Goal: Transaction & Acquisition: Purchase product/service

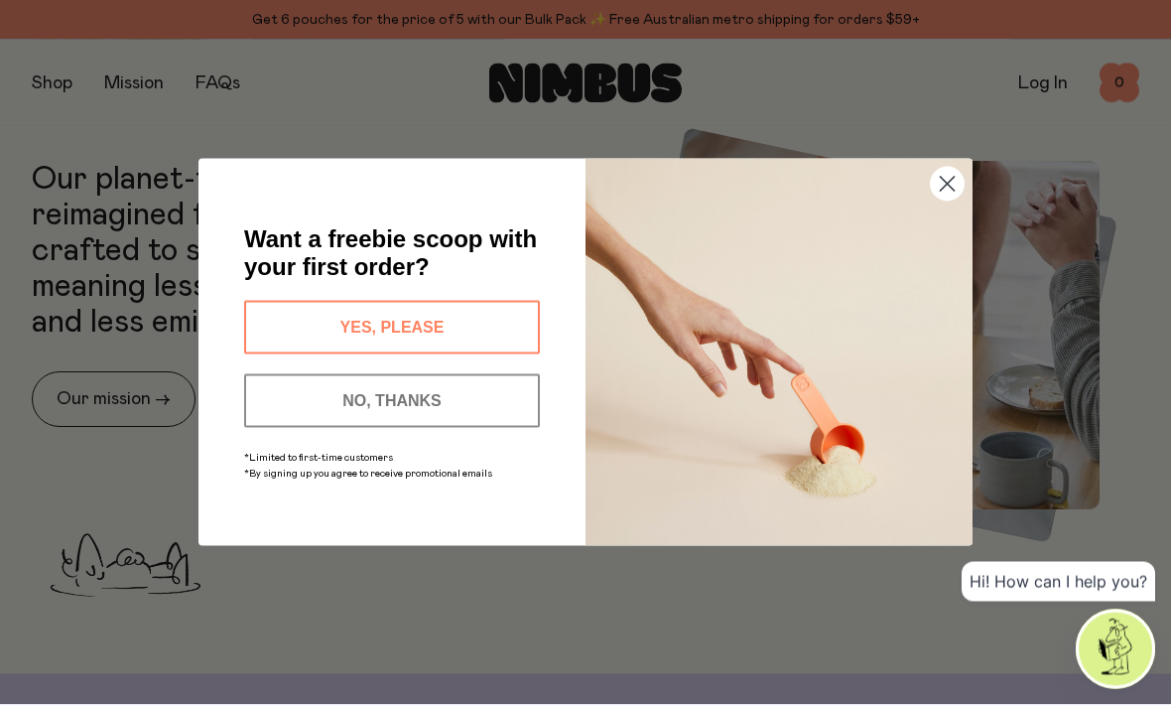
scroll to position [713, 0]
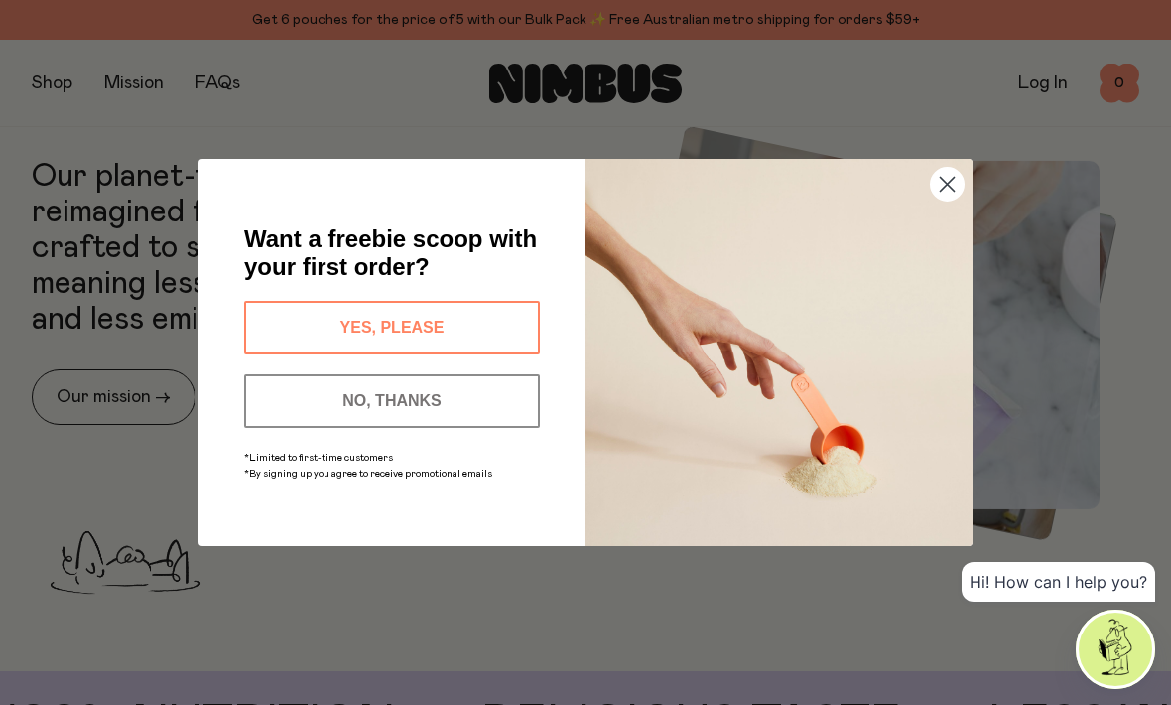
click at [950, 192] on icon "Close dialog" at bounding box center [948, 185] width 14 height 14
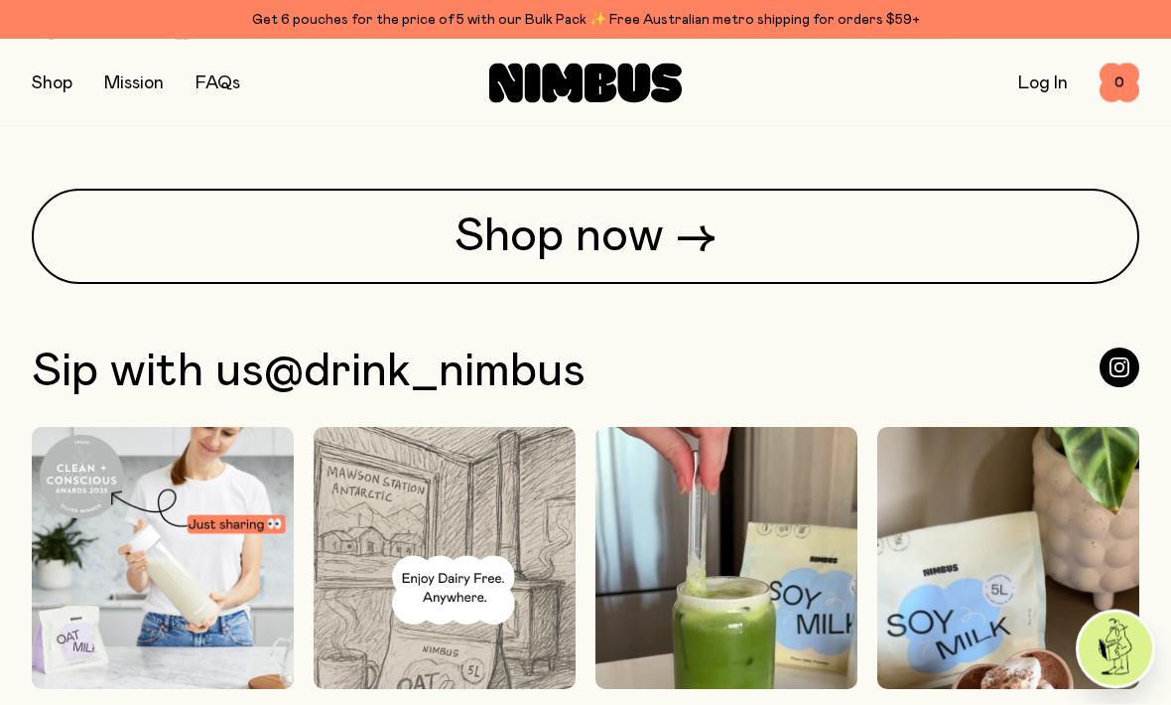
scroll to position [4610, 0]
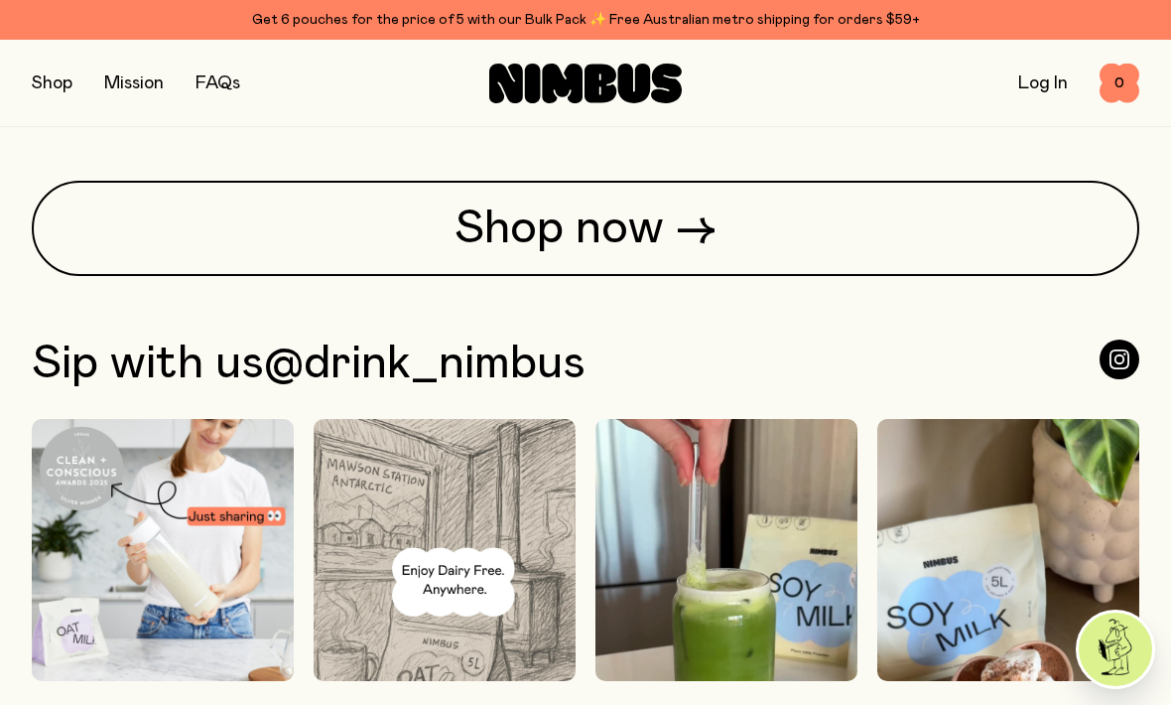
click at [588, 276] on link "Shop now →" at bounding box center [586, 228] width 1108 height 95
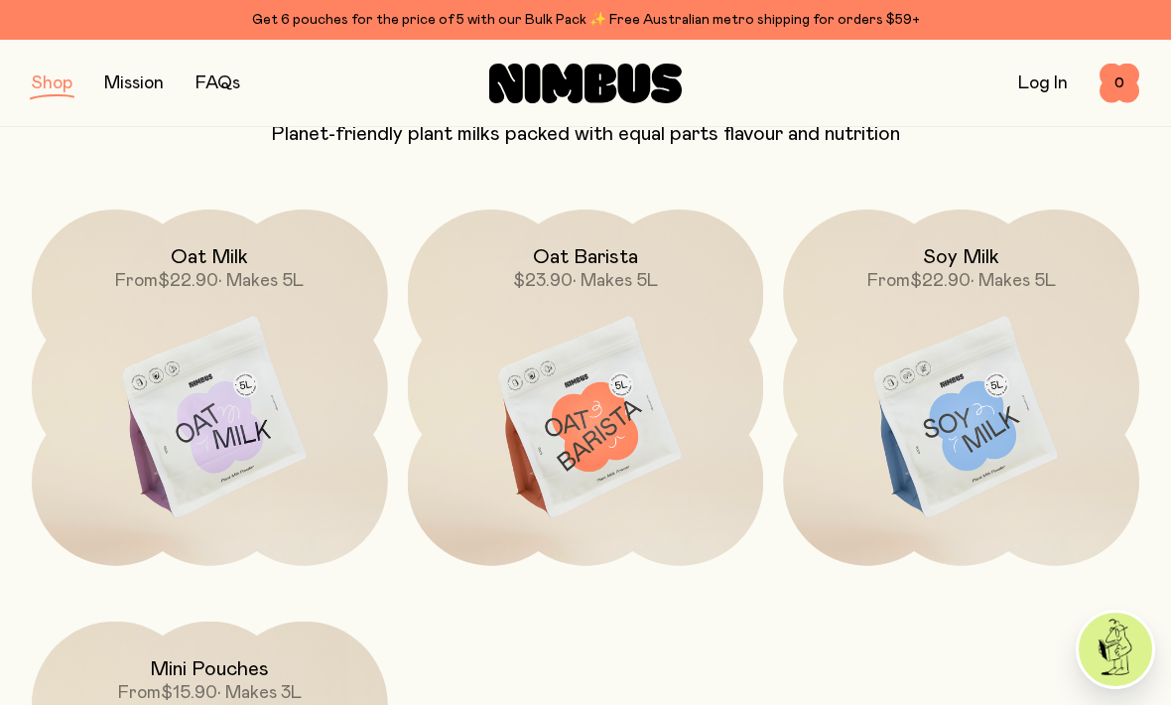
scroll to position [232, 0]
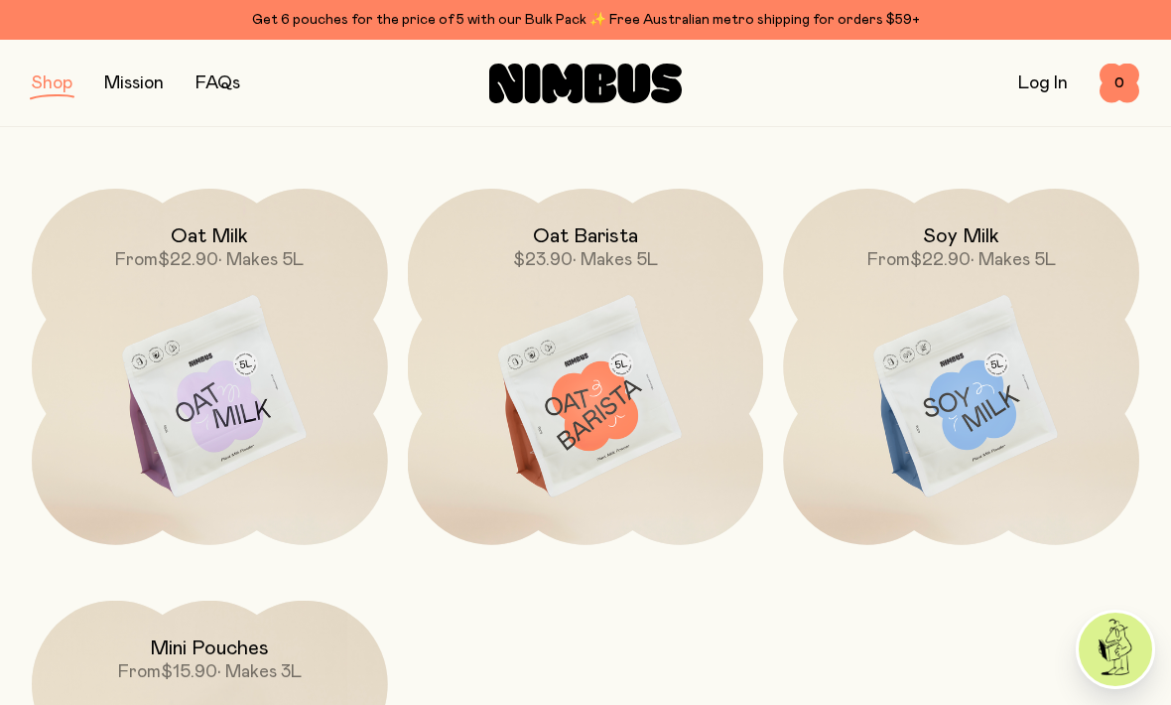
click at [975, 401] on img at bounding box center [961, 398] width 356 height 418
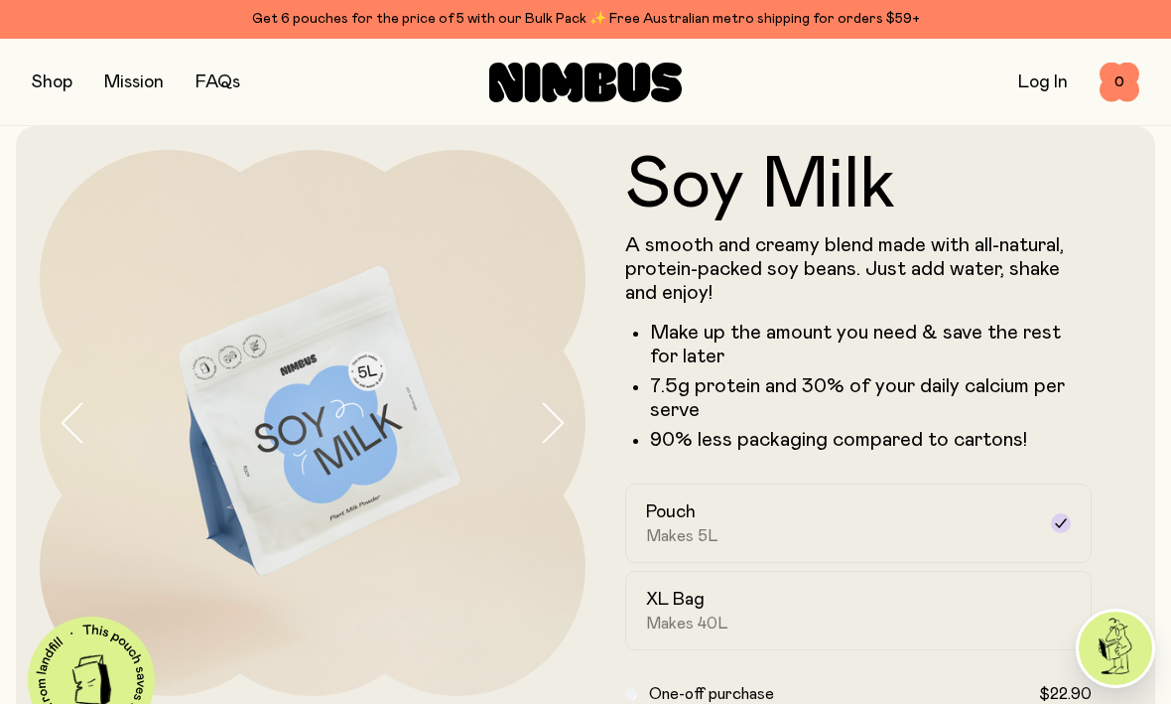
scroll to position [17, 0]
click at [1030, 75] on link "Log In" at bounding box center [1044, 83] width 50 height 18
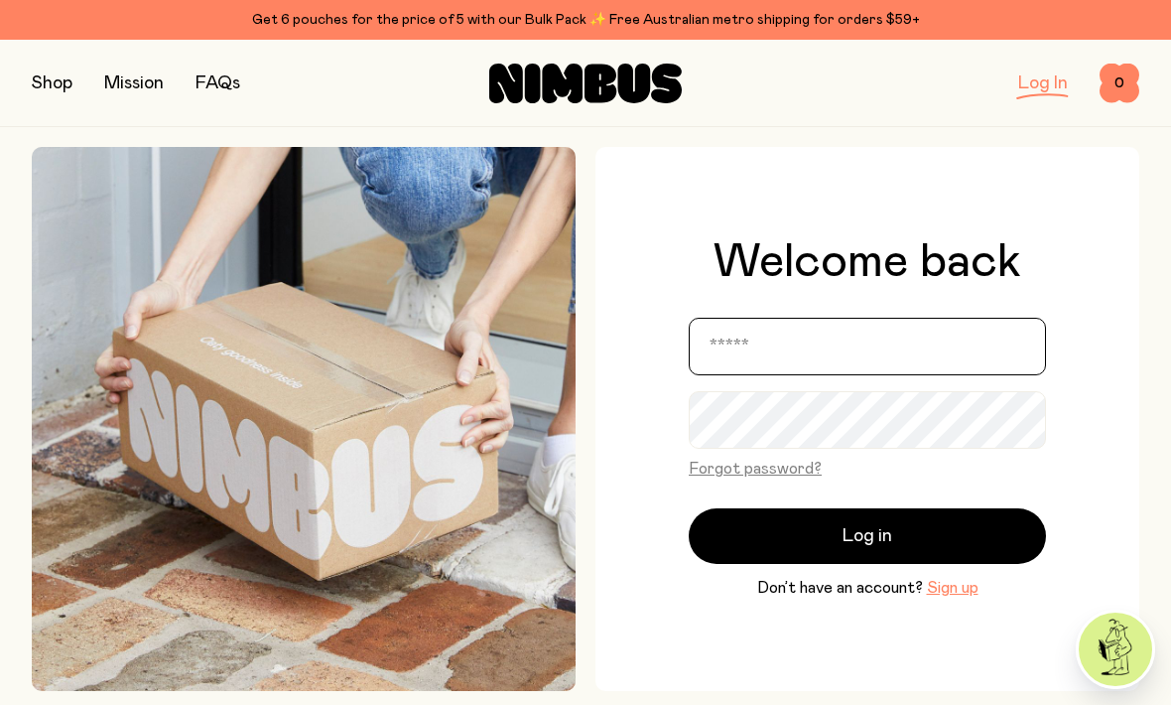
click at [897, 368] on input "email" at bounding box center [867, 347] width 357 height 58
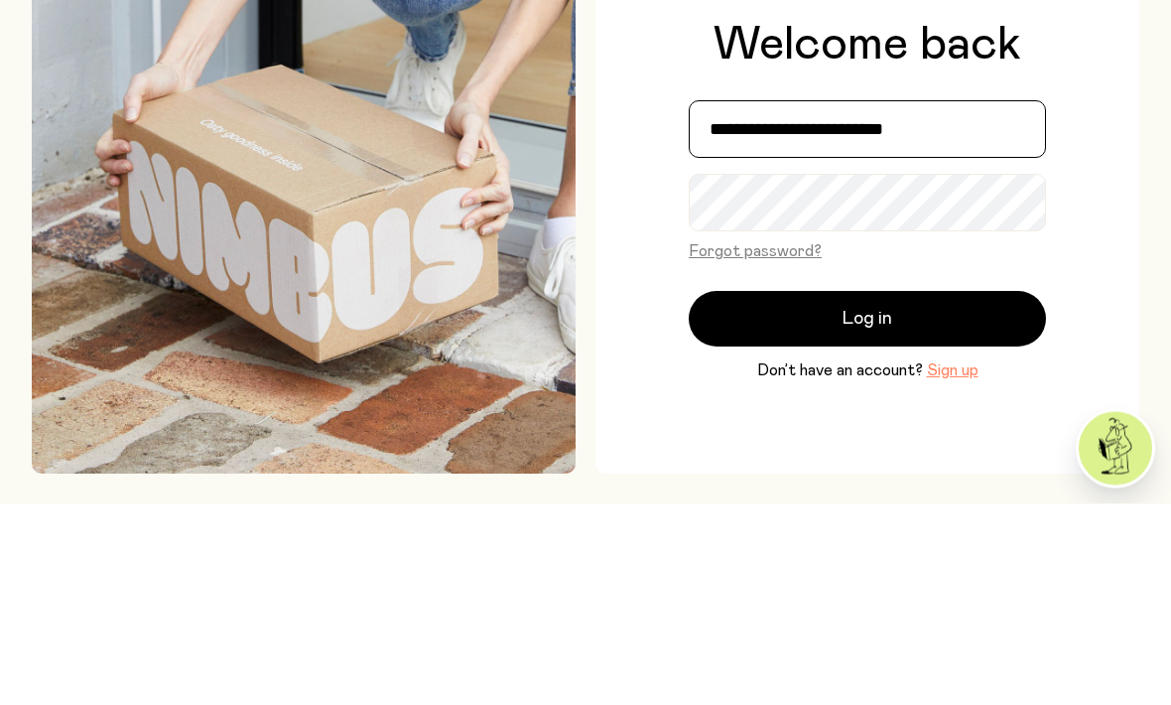
type input "**********"
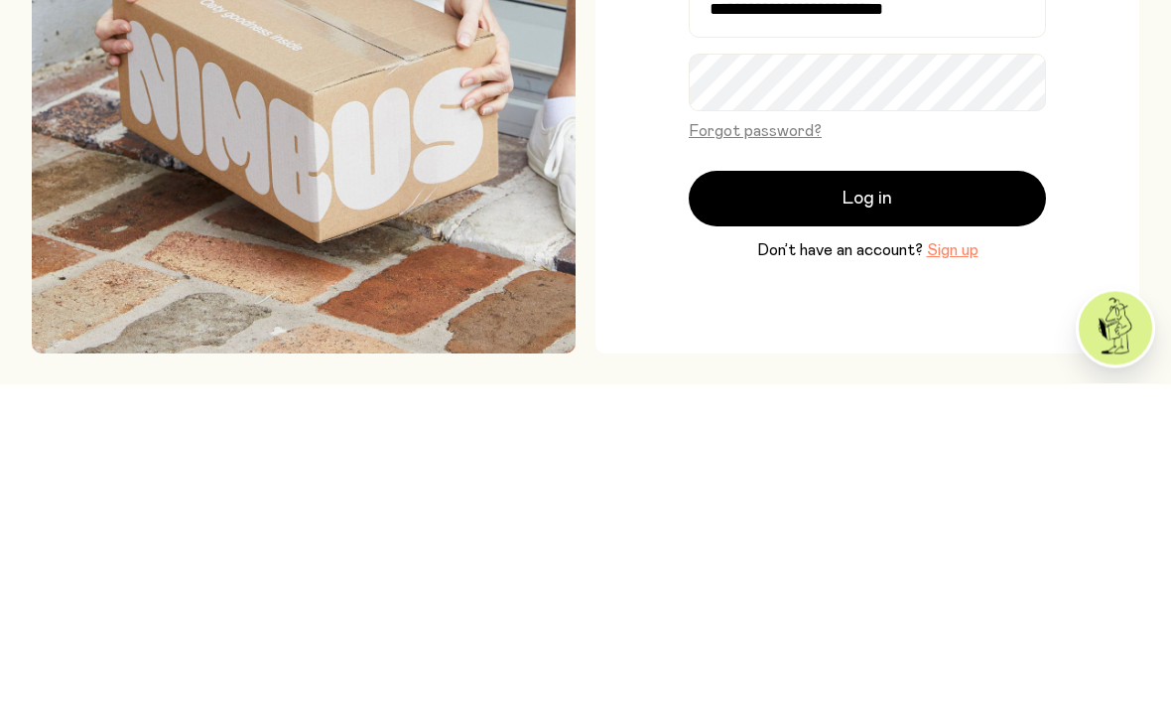
click at [871, 506] on span "Log in" at bounding box center [868, 520] width 50 height 28
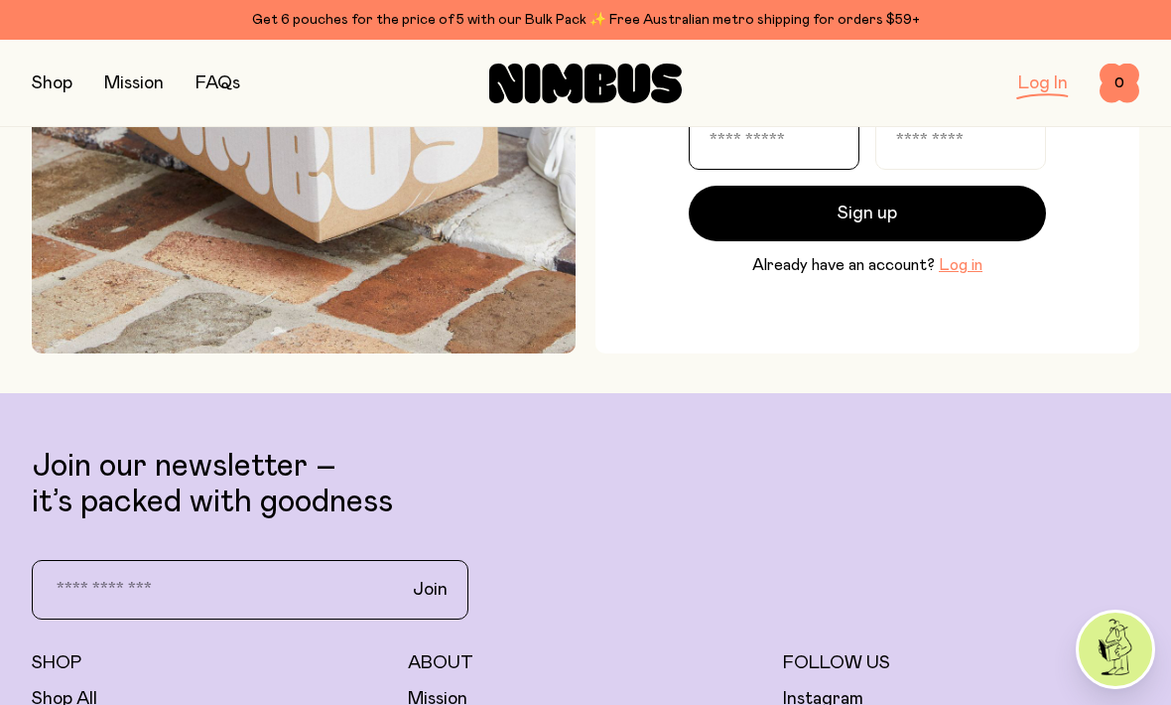
click at [784, 167] on input "text" at bounding box center [774, 141] width 171 height 58
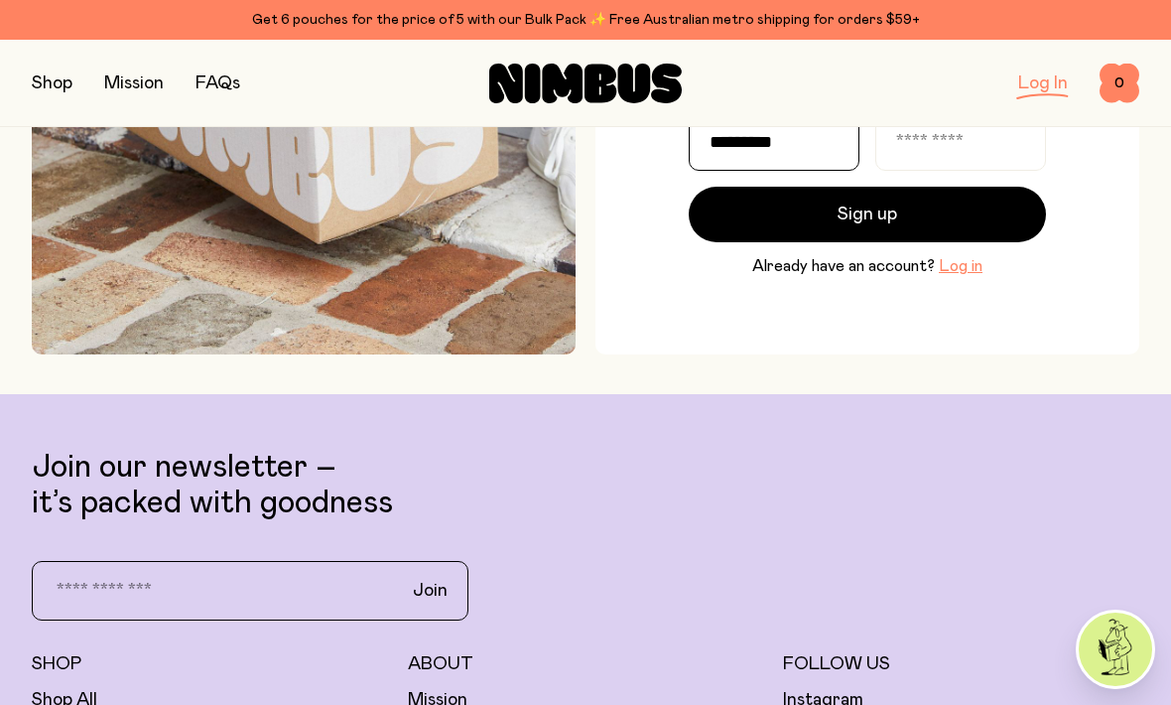
type input "*********"
click at [967, 163] on input "text" at bounding box center [961, 142] width 171 height 58
type input "*********"
click at [868, 228] on span "Sign up" at bounding box center [868, 215] width 60 height 28
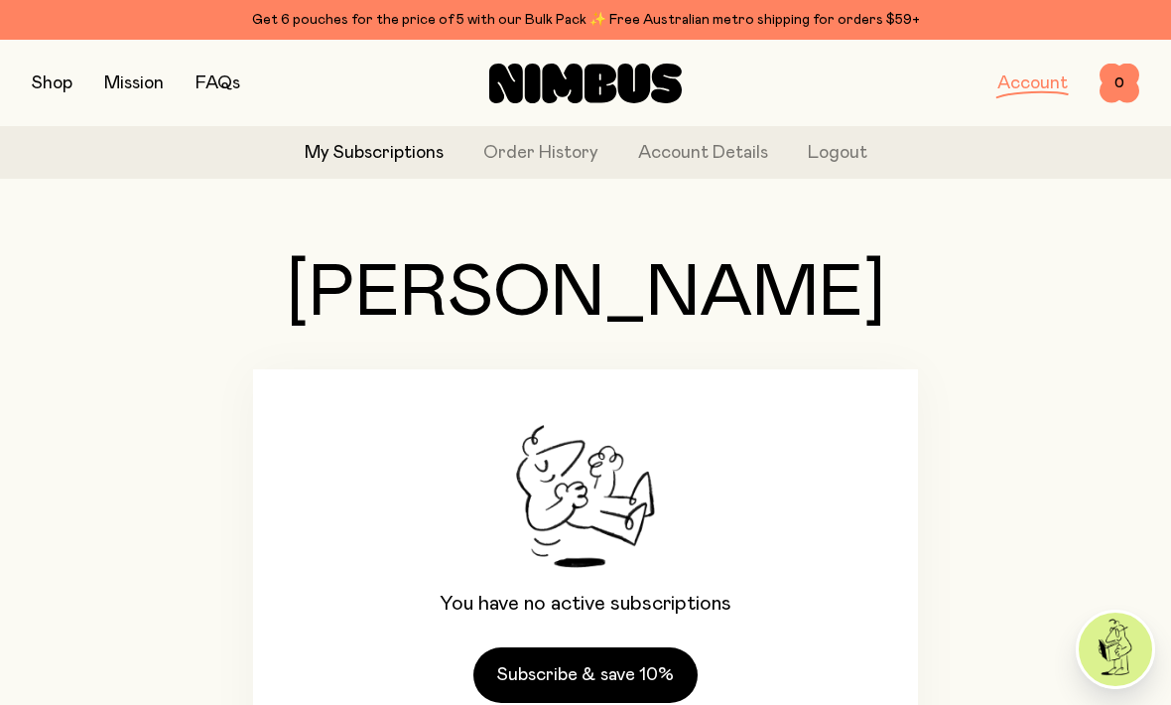
click at [33, 74] on button "button" at bounding box center [52, 83] width 41 height 28
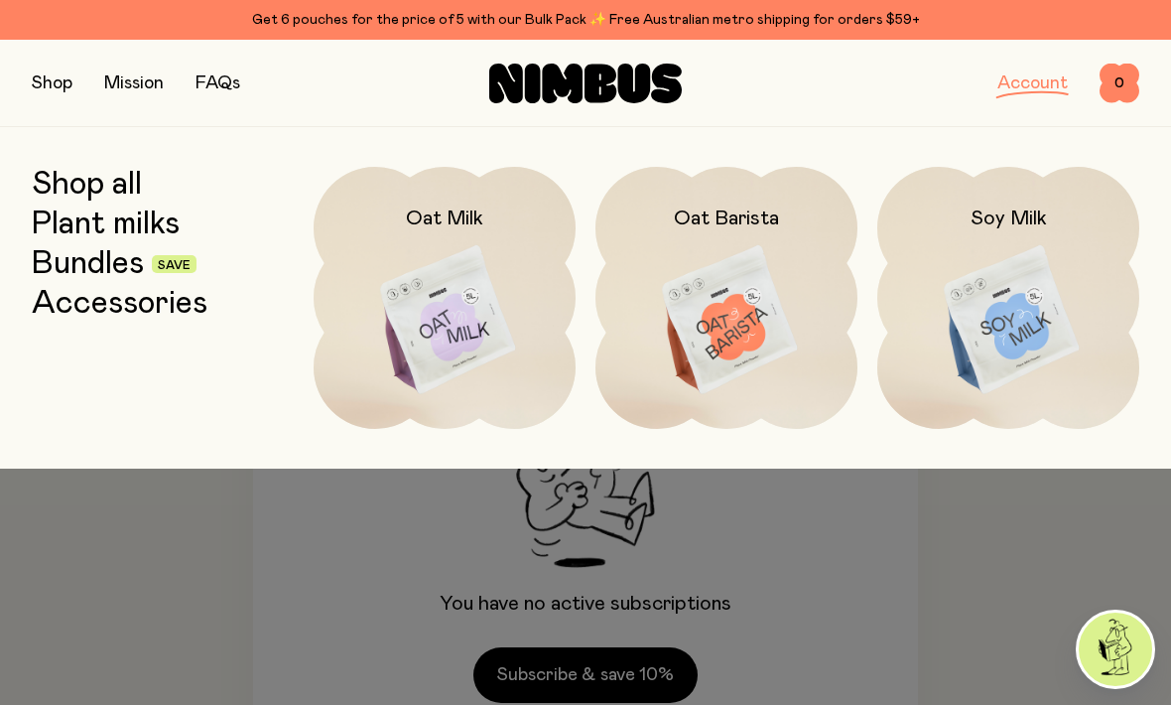
click at [1019, 329] on img at bounding box center [1009, 321] width 262 height 308
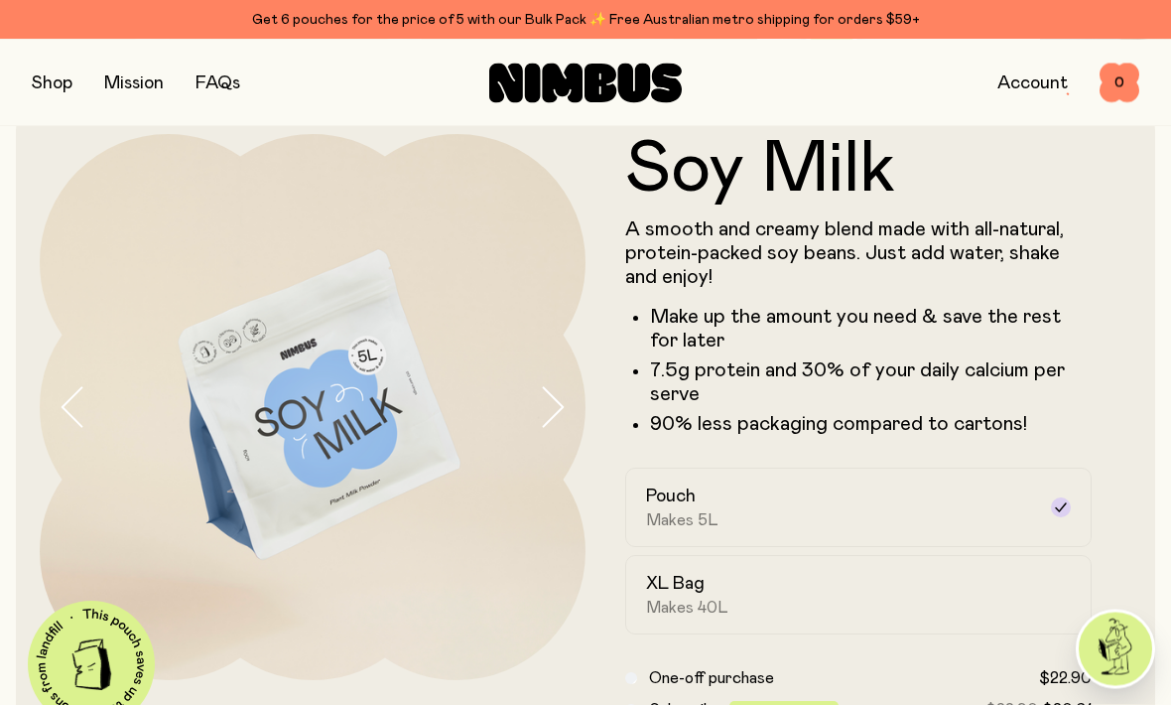
scroll to position [38, 0]
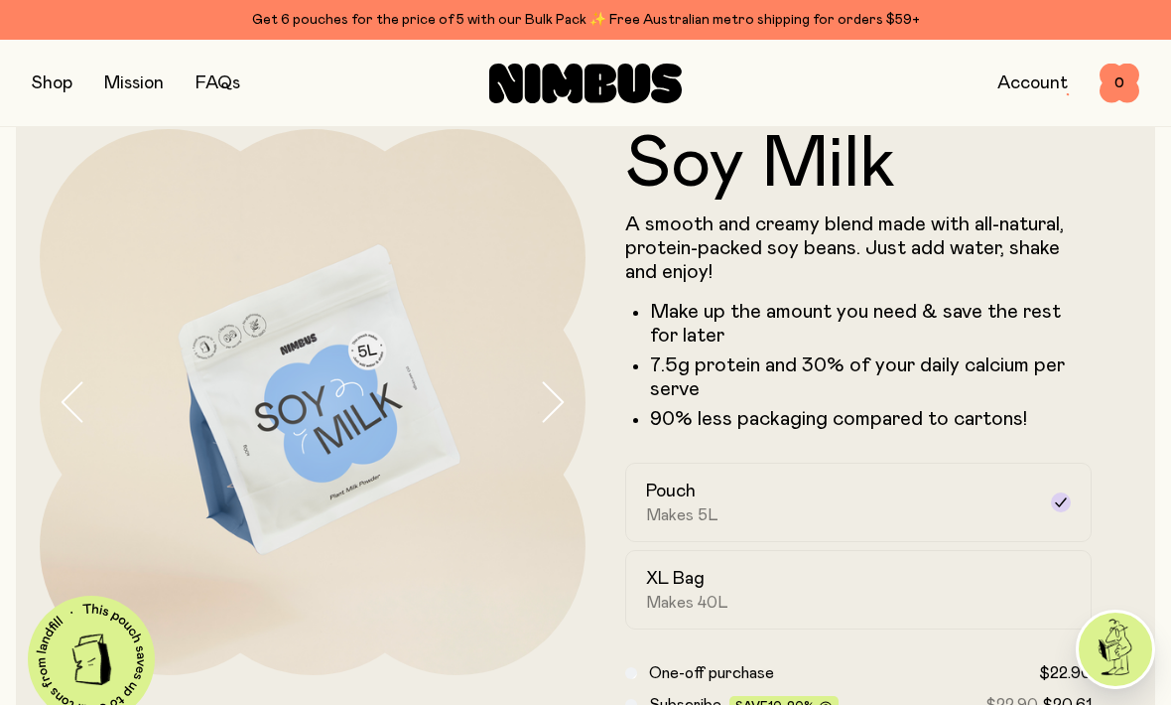
click at [1060, 513] on label "Pouch Makes 5L" at bounding box center [858, 502] width 467 height 79
click at [1072, 501] on label "Pouch Makes 5L" at bounding box center [858, 502] width 467 height 79
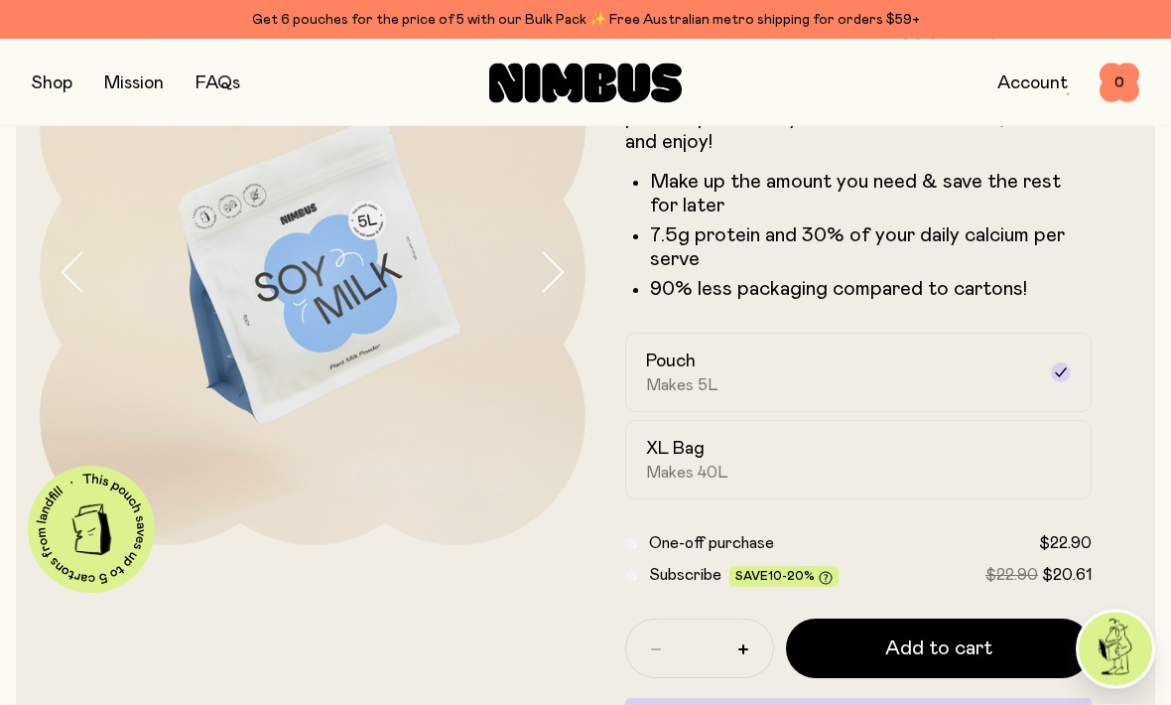
scroll to position [168, 0]
click at [1012, 457] on div "XL Bag Makes 40L" at bounding box center [840, 460] width 389 height 46
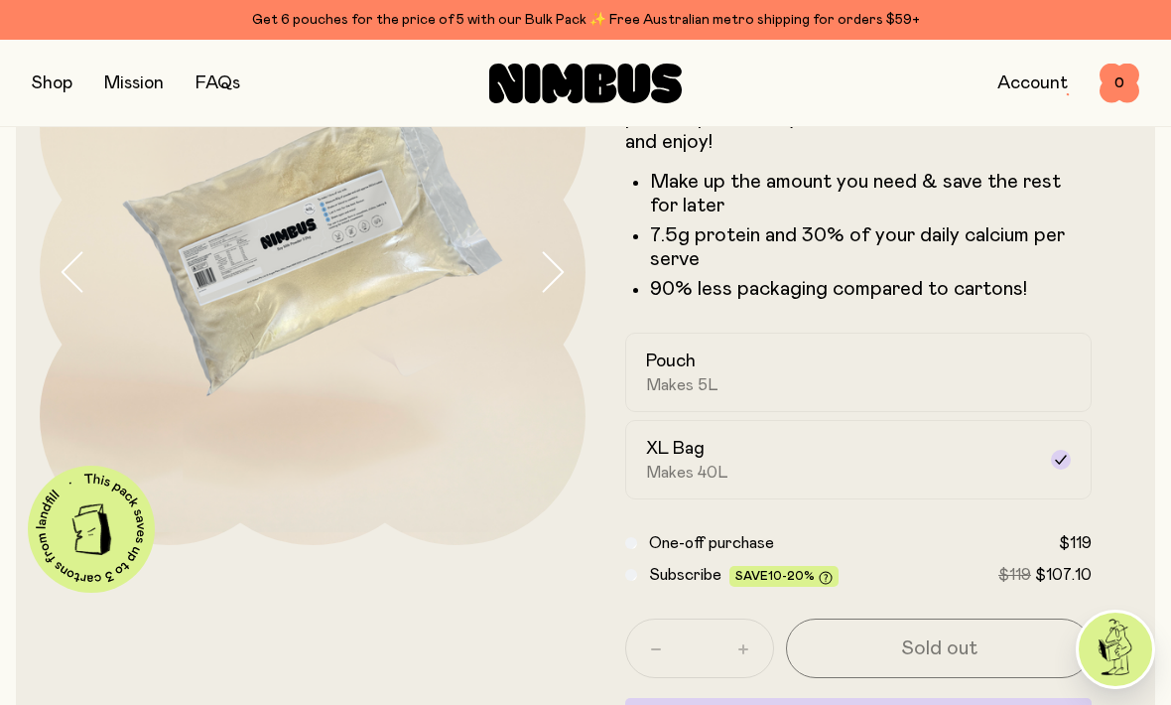
click at [721, 368] on div "Pouch Makes 5L" at bounding box center [840, 372] width 389 height 46
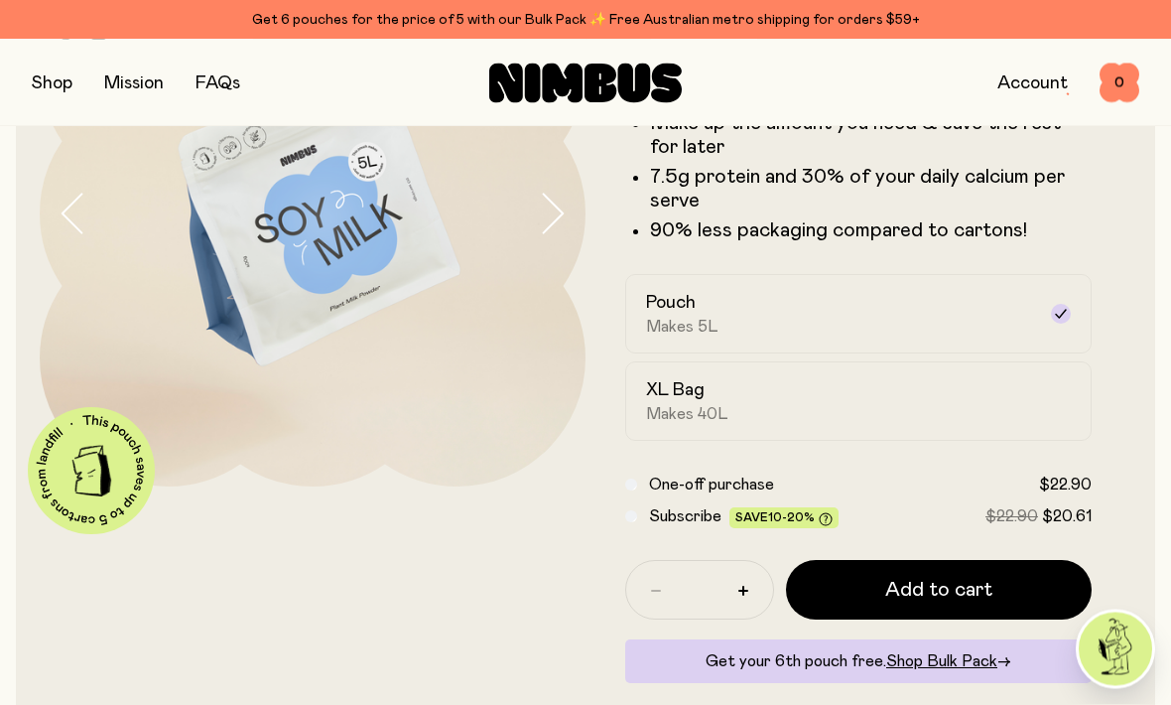
scroll to position [226, 0]
click at [936, 591] on span "Add to cart" at bounding box center [938, 590] width 107 height 28
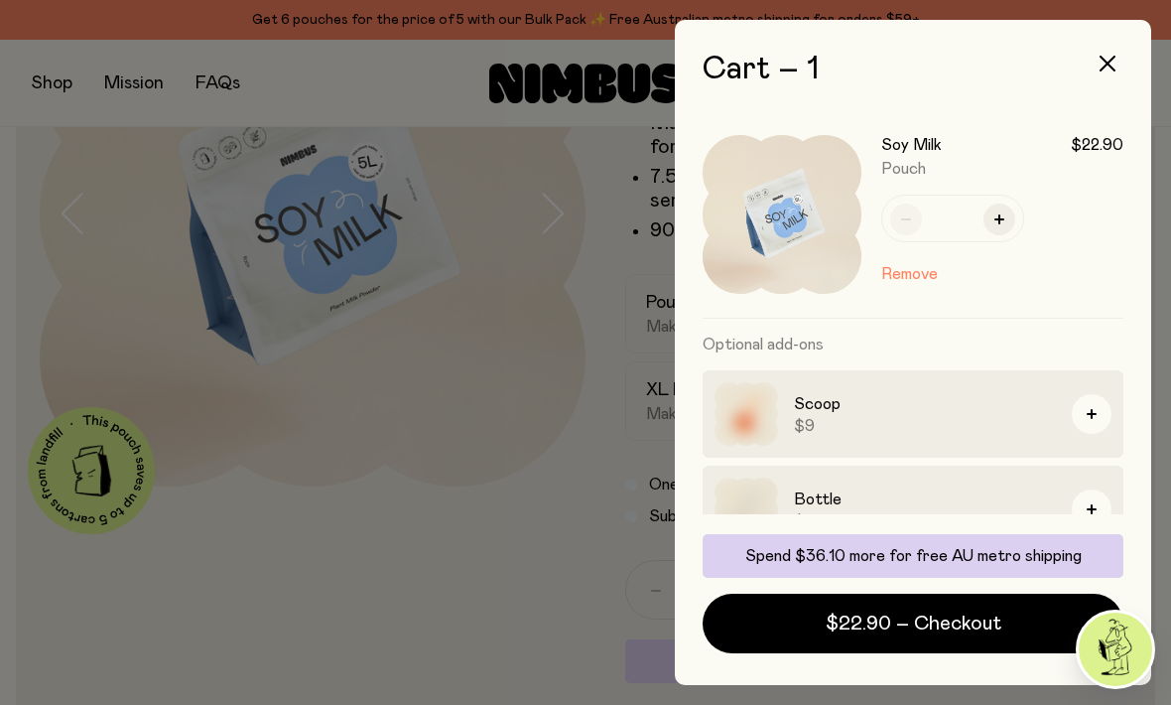
scroll to position [0, 0]
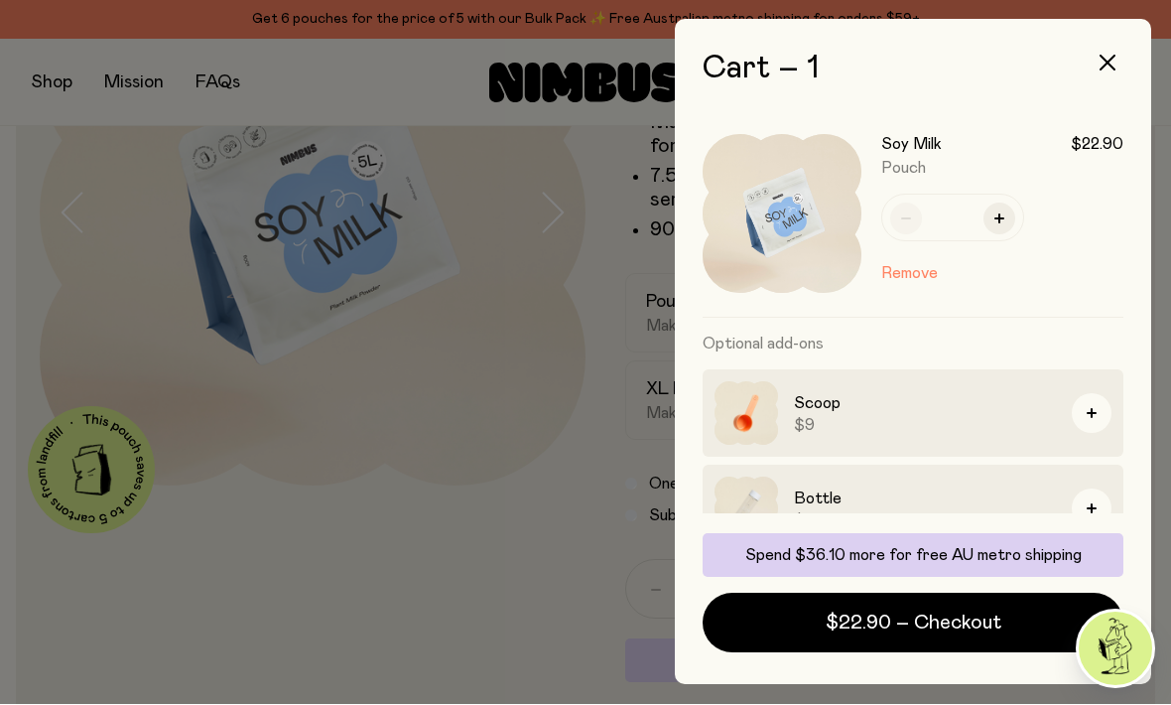
click at [915, 637] on span "$22.90 – Checkout" at bounding box center [914, 624] width 176 height 28
